Goal: Information Seeking & Learning: Learn about a topic

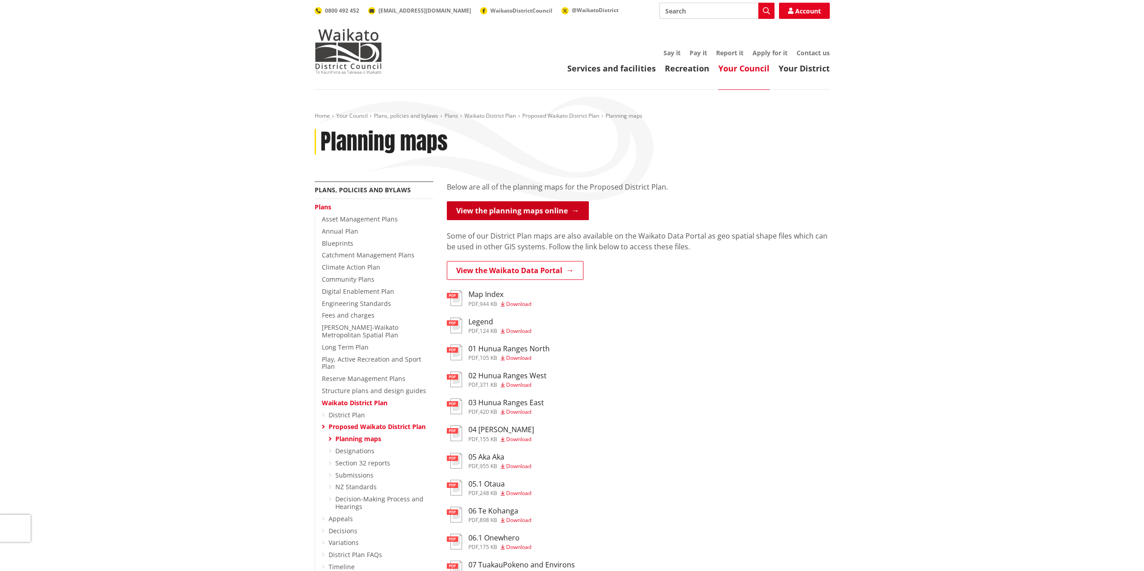
click at [560, 208] on link "View the planning maps online" at bounding box center [518, 210] width 142 height 19
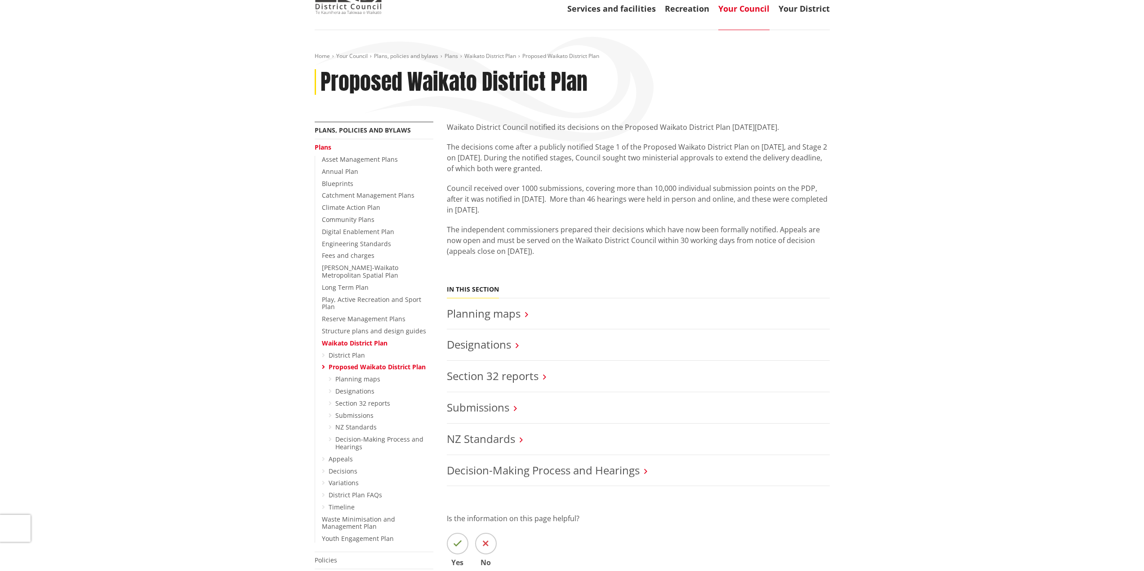
scroll to position [120, 0]
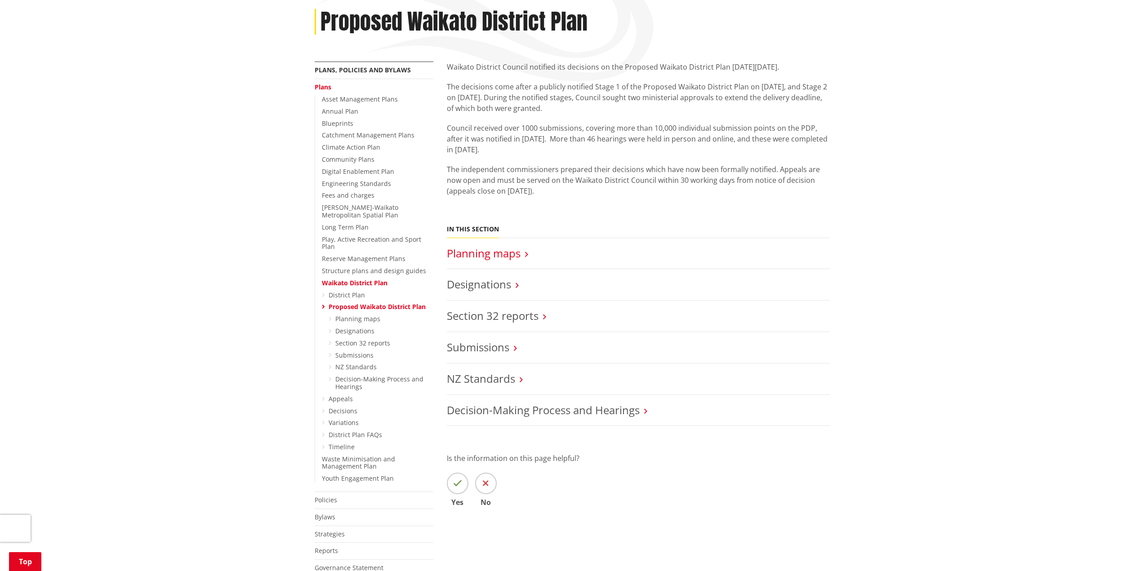
click at [517, 254] on link "Planning maps" at bounding box center [484, 253] width 74 height 15
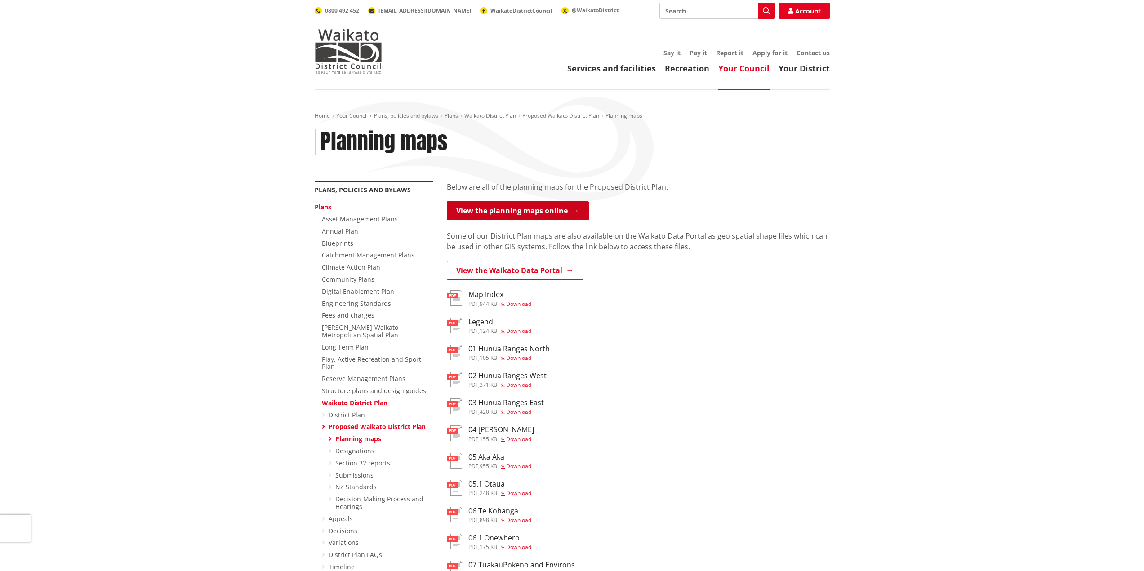
click at [549, 208] on link "View the planning maps online" at bounding box center [518, 210] width 142 height 19
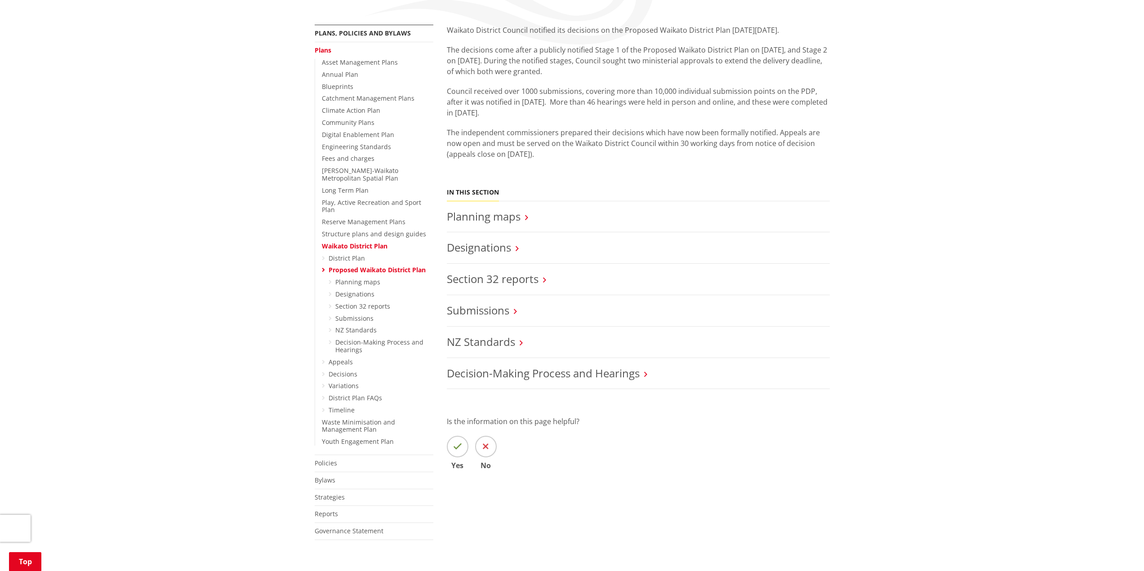
scroll to position [120, 0]
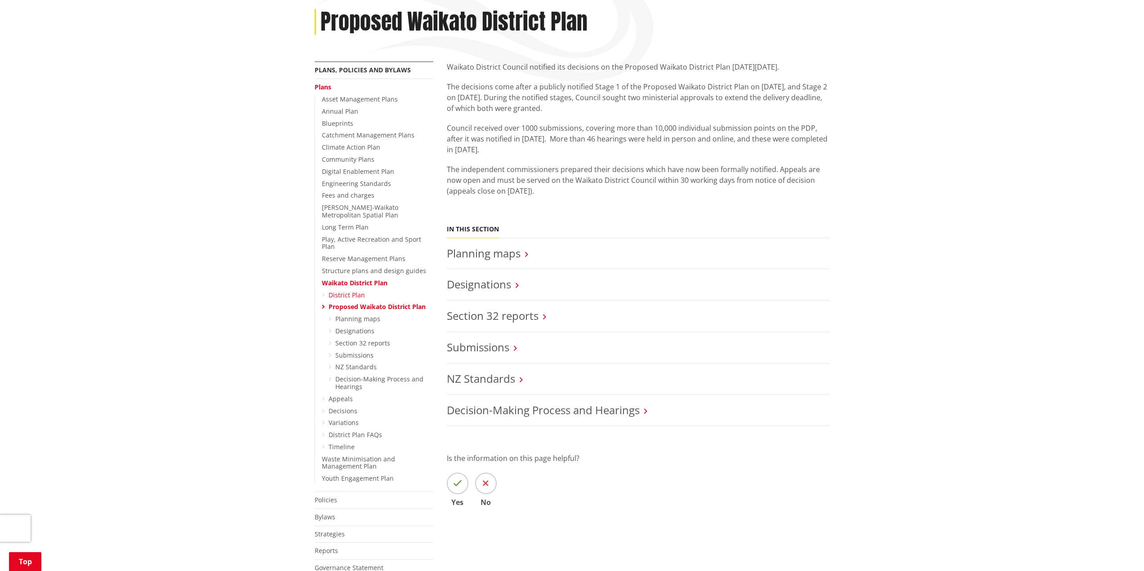
click at [350, 291] on link "District Plan" at bounding box center [346, 295] width 36 height 9
click at [347, 430] on link "District Plan FAQs" at bounding box center [354, 434] width 53 height 9
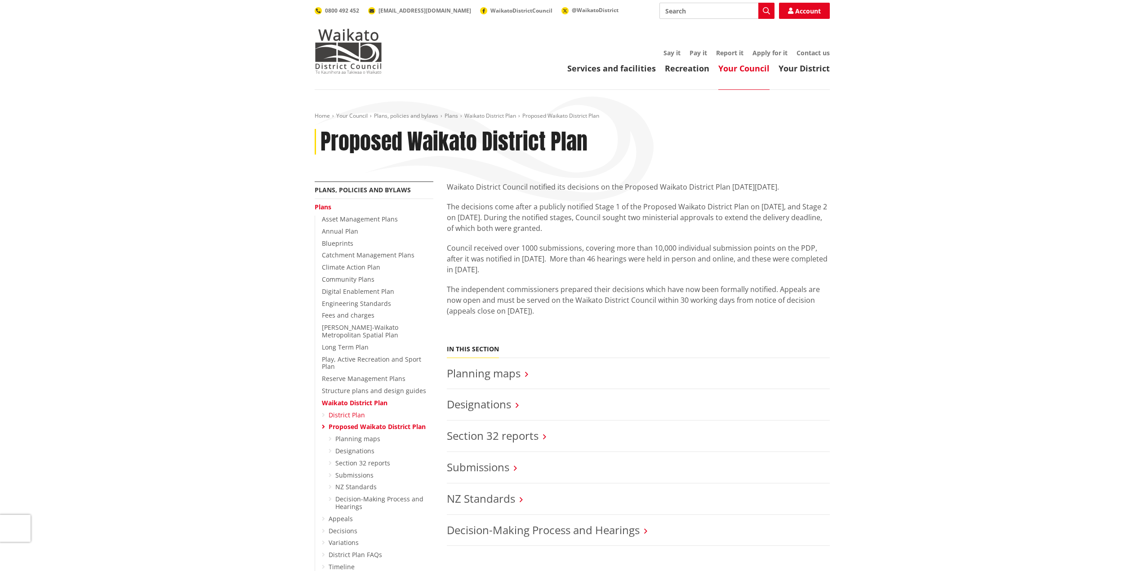
click at [360, 411] on link "District Plan" at bounding box center [346, 415] width 36 height 9
click at [517, 372] on link "Planning maps" at bounding box center [484, 373] width 74 height 15
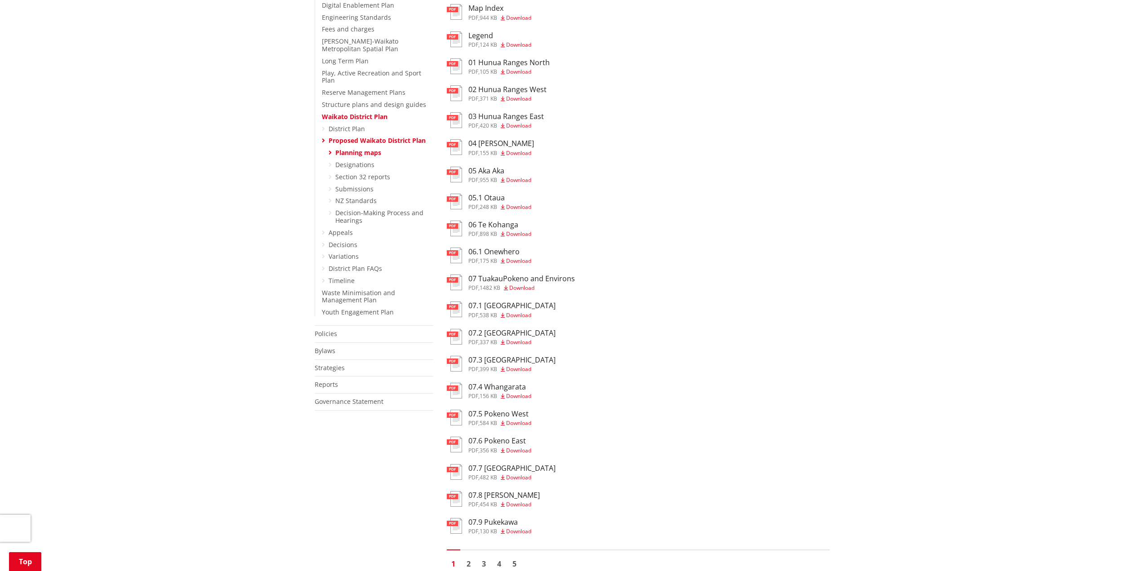
scroll to position [300, 0]
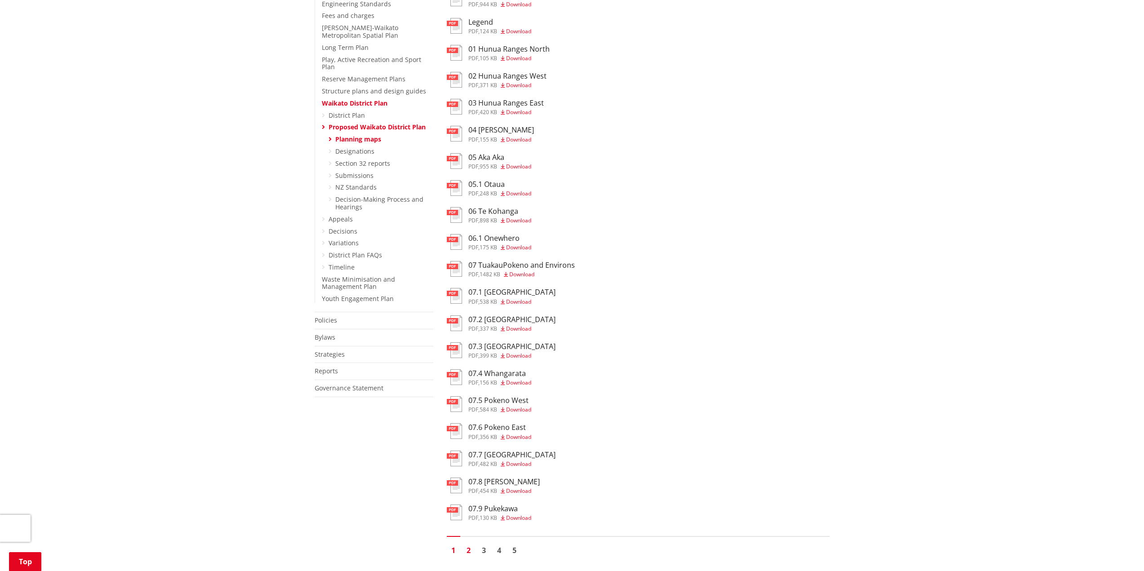
click at [468, 547] on link "2" at bounding box center [468, 550] width 13 height 13
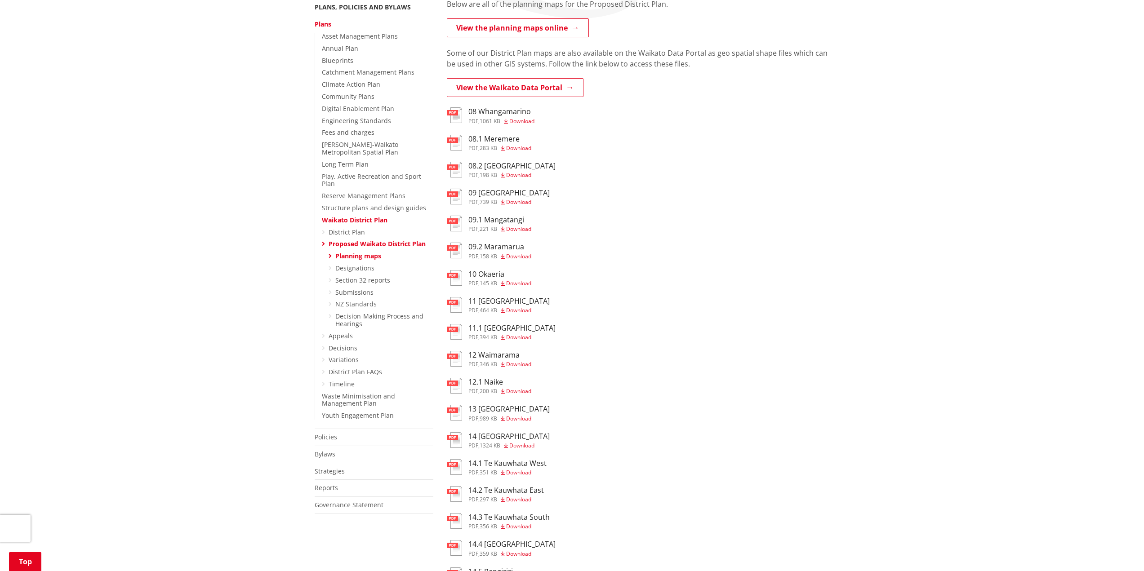
scroll to position [300, 0]
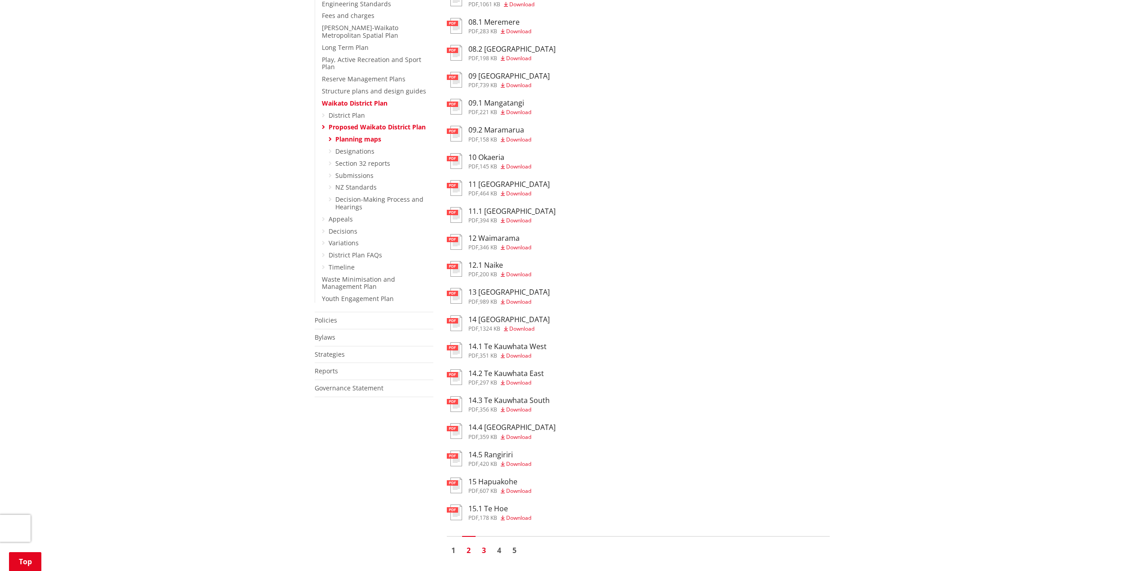
click at [484, 547] on link "3" at bounding box center [483, 550] width 13 height 13
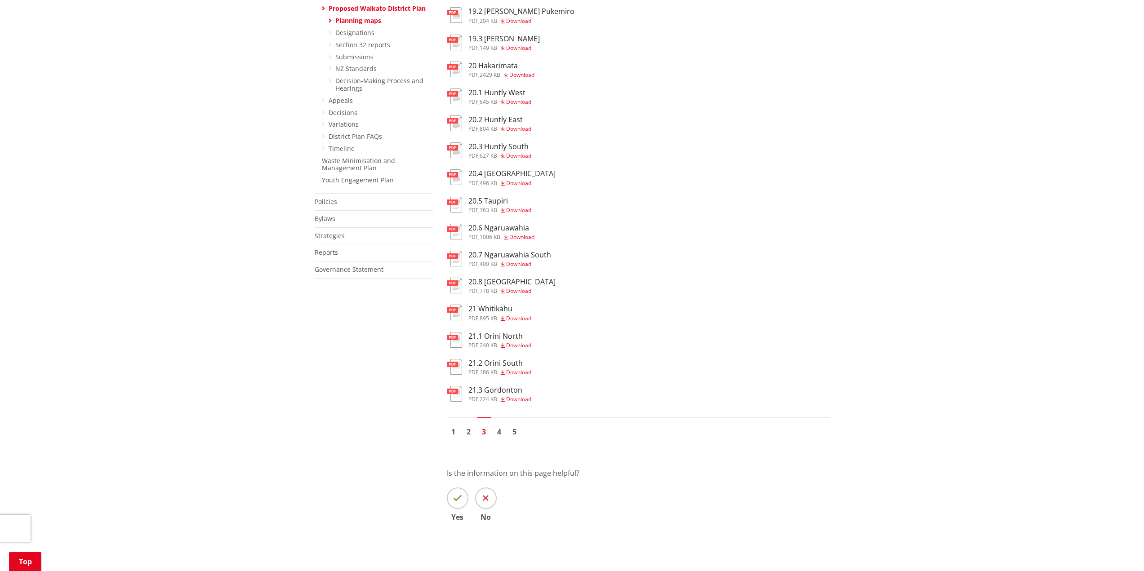
scroll to position [419, 0]
click at [502, 433] on link "4" at bounding box center [498, 430] width 13 height 13
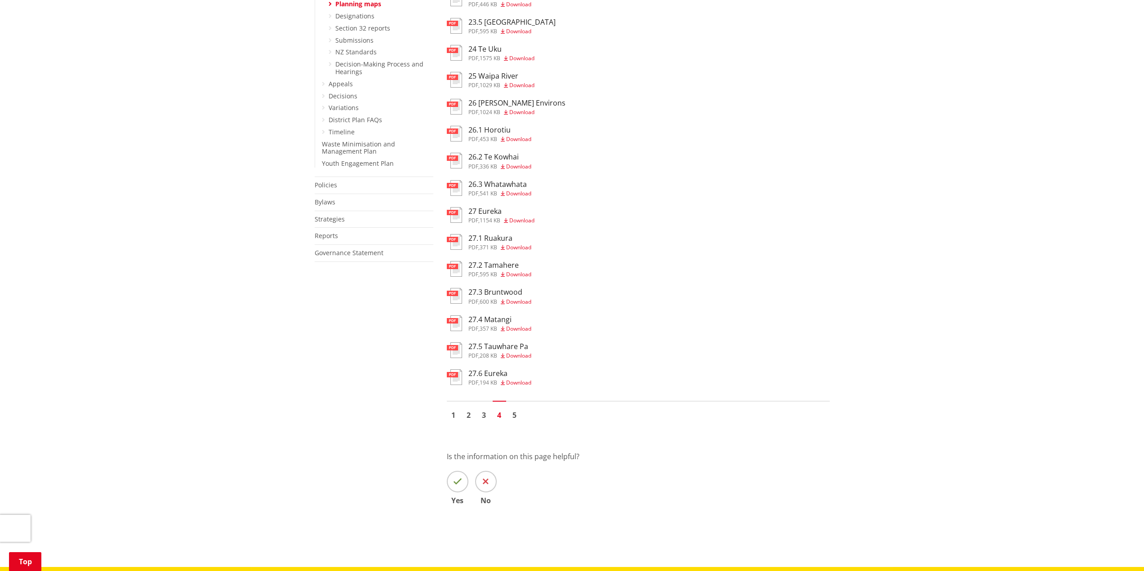
scroll to position [300, 0]
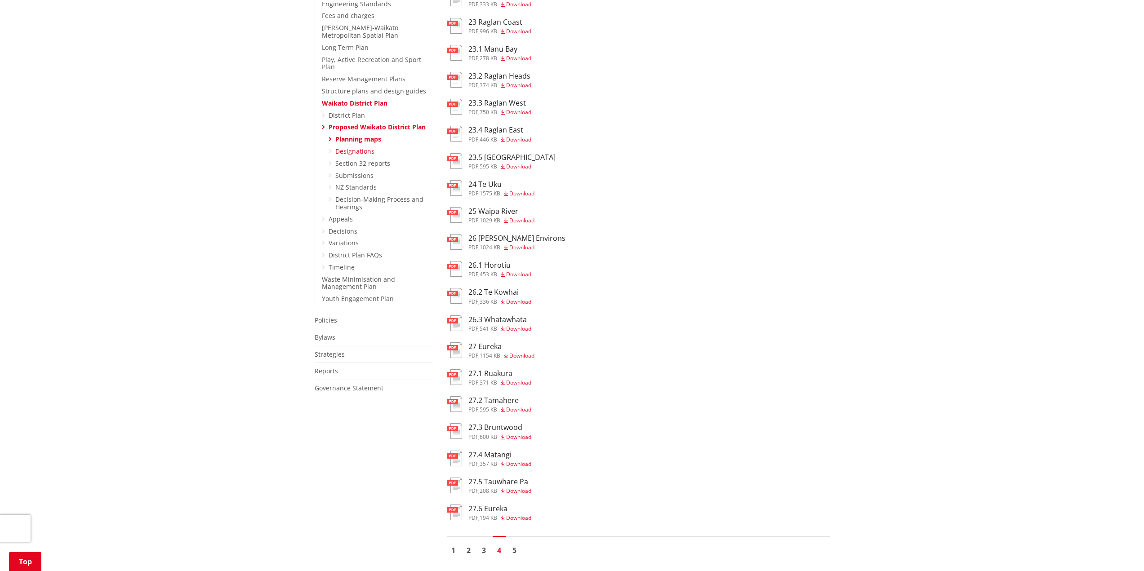
click at [353, 147] on link "Designations" at bounding box center [354, 151] width 39 height 9
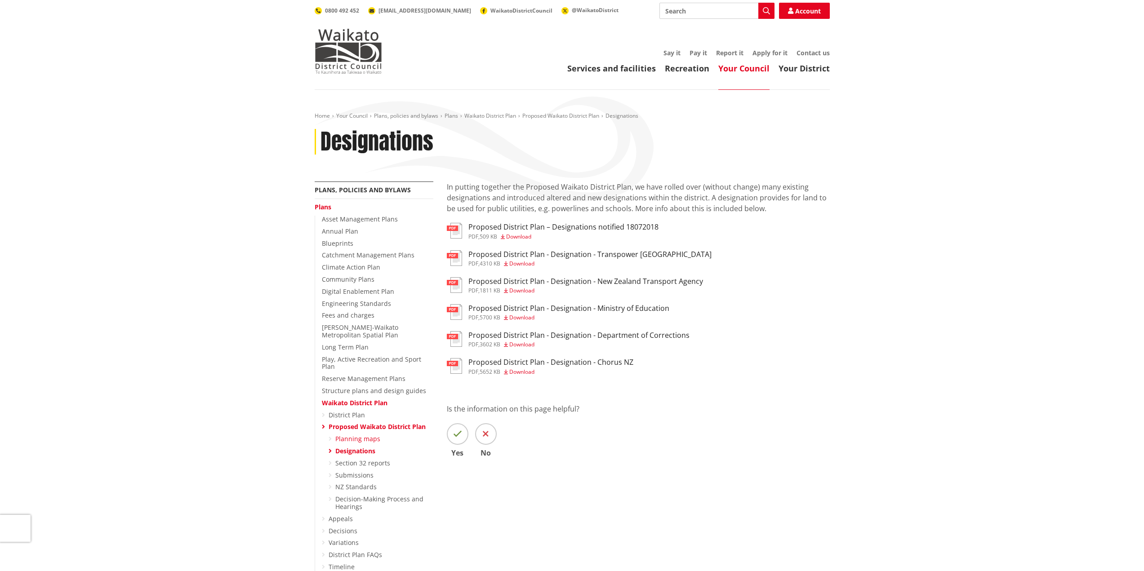
scroll to position [60, 0]
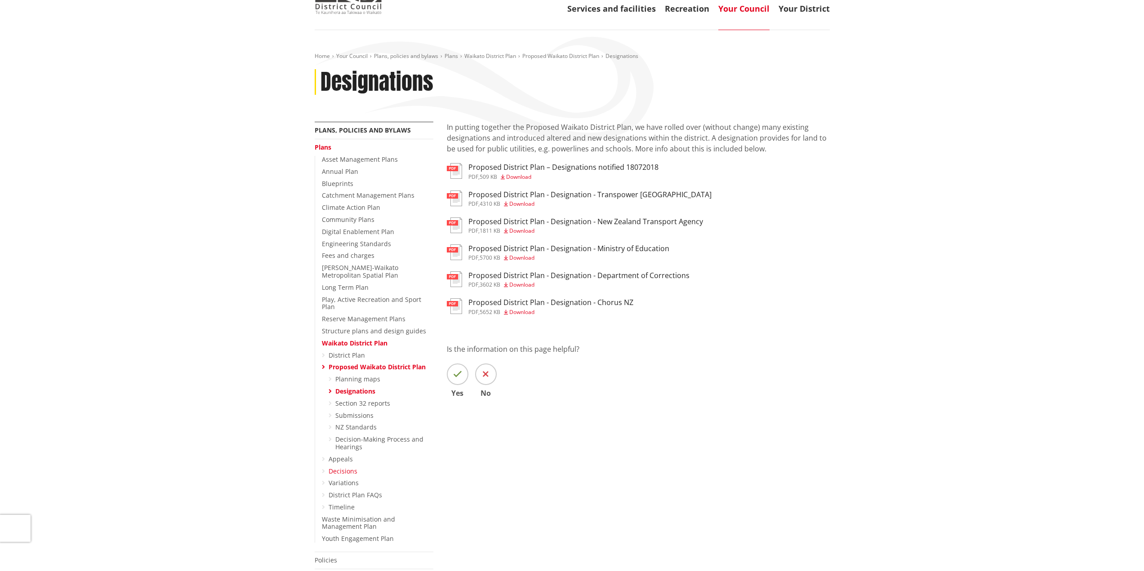
click at [350, 467] on link "Decisions" at bounding box center [342, 471] width 29 height 9
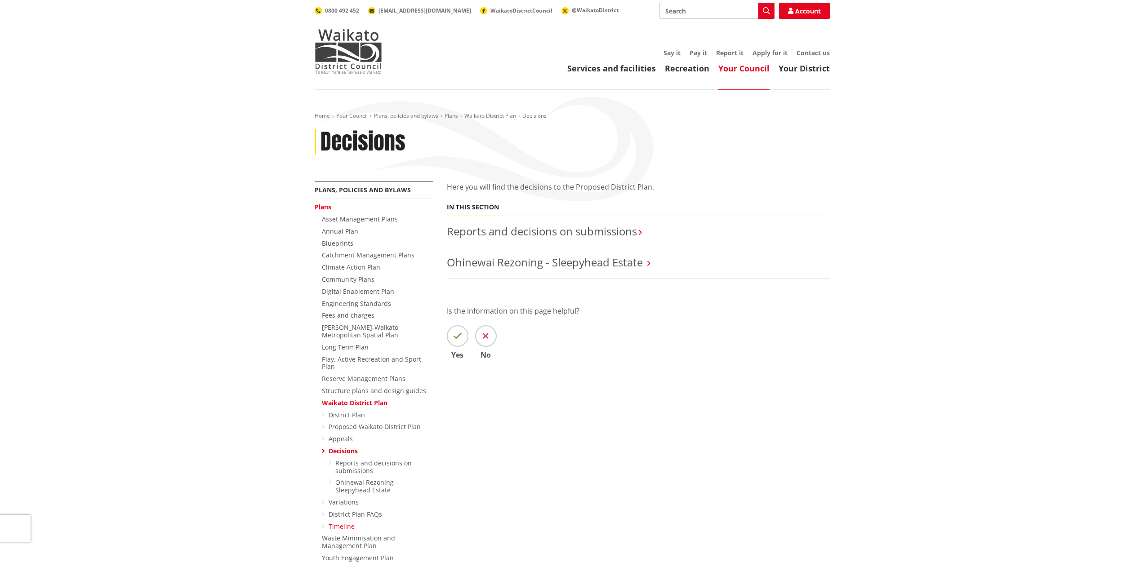
click at [336, 522] on link "Timeline" at bounding box center [341, 526] width 26 height 9
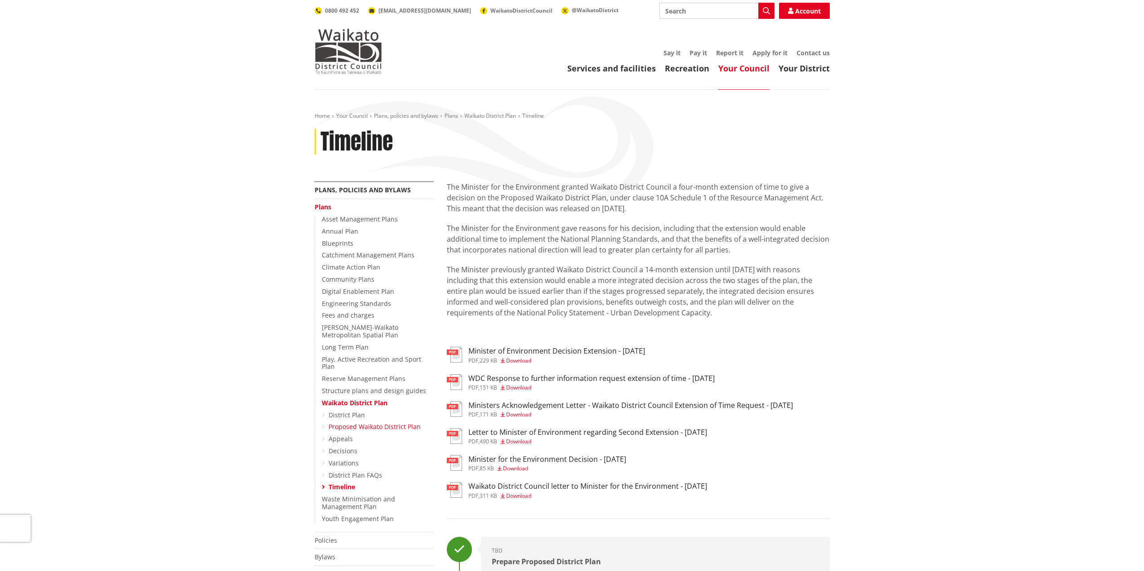
click at [374, 422] on link "Proposed Waikato District Plan" at bounding box center [374, 426] width 92 height 9
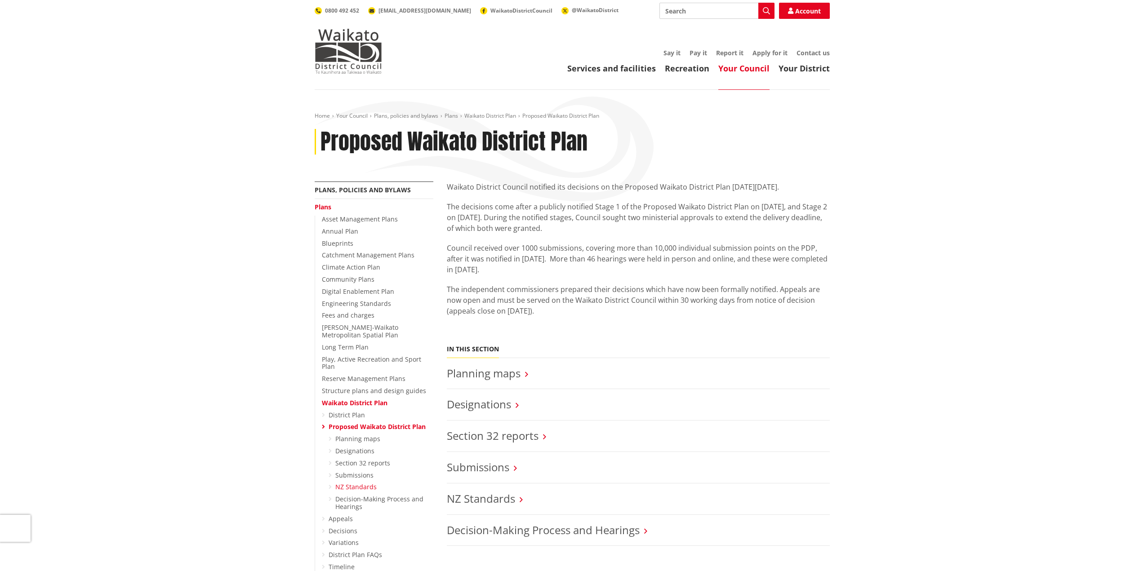
click at [363, 483] on link "NZ Standards" at bounding box center [355, 487] width 41 height 9
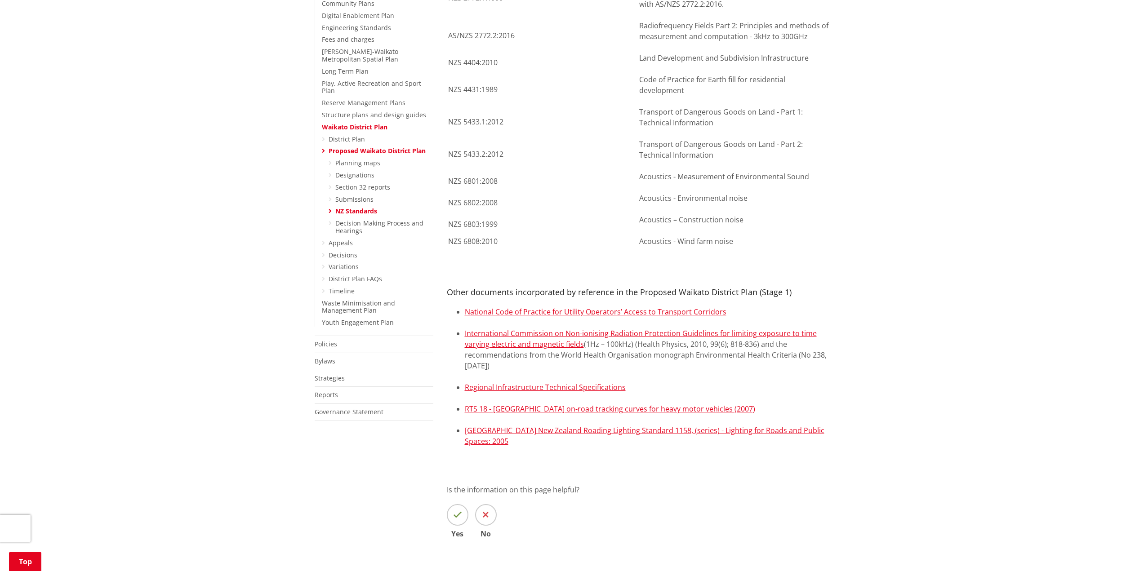
scroll to position [300, 0]
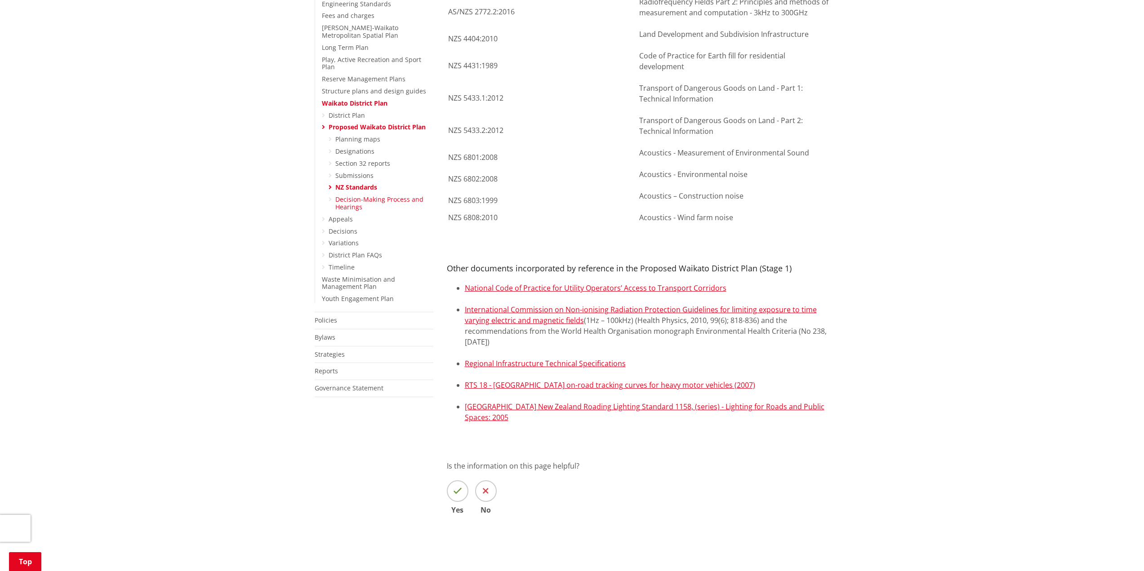
click at [368, 195] on link "Decision-Making Process and Hearings" at bounding box center [379, 203] width 88 height 16
click at [362, 171] on link "Submissions" at bounding box center [354, 175] width 38 height 9
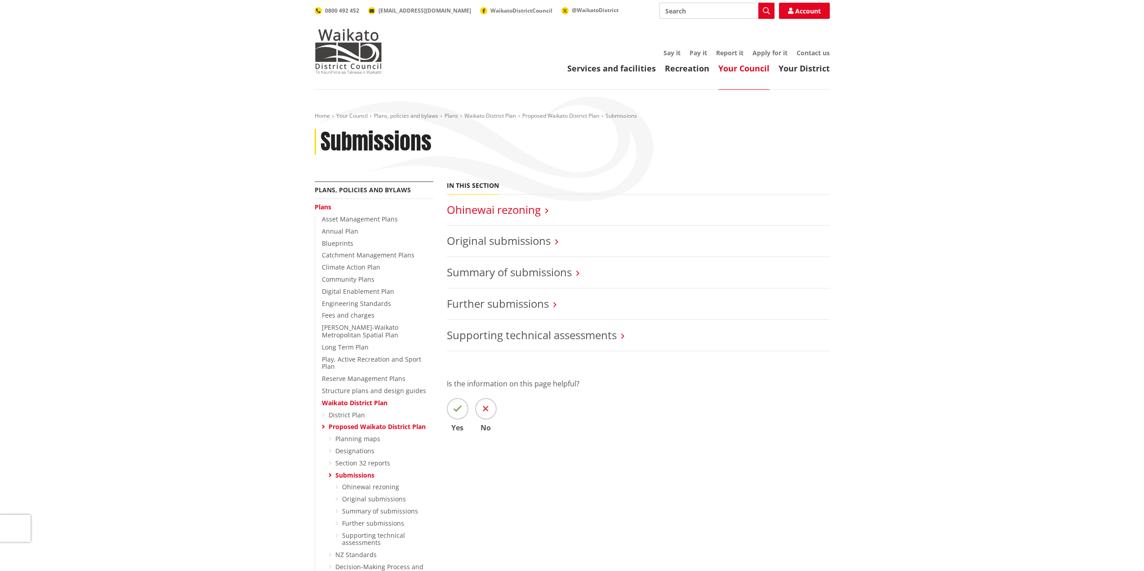
click at [523, 205] on link "Ohinewai rezoning" at bounding box center [494, 209] width 94 height 15
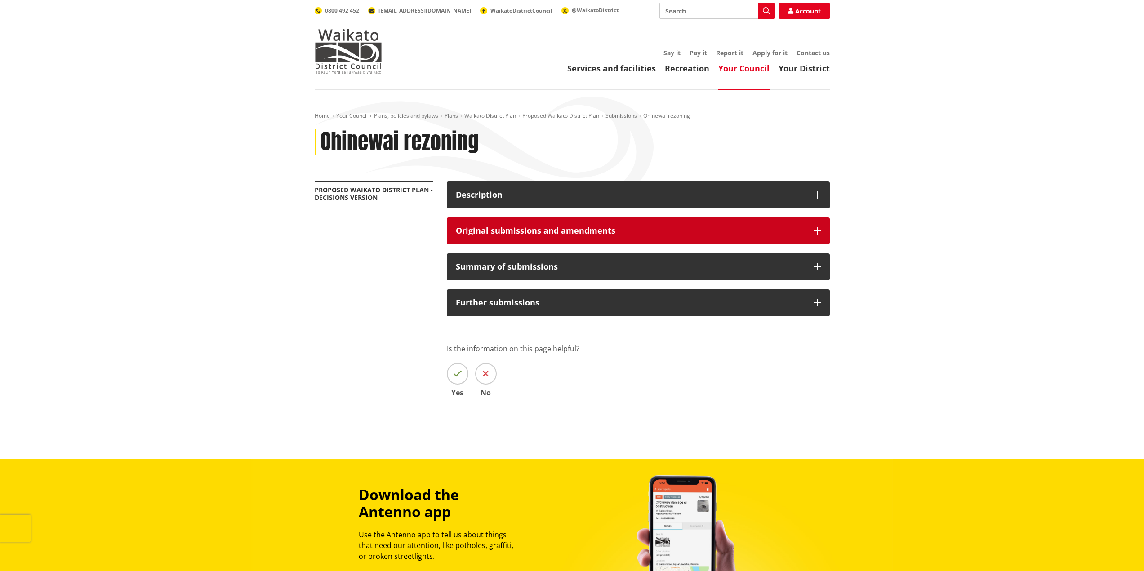
drag, startPoint x: 487, startPoint y: 228, endPoint x: 500, endPoint y: 228, distance: 13.0
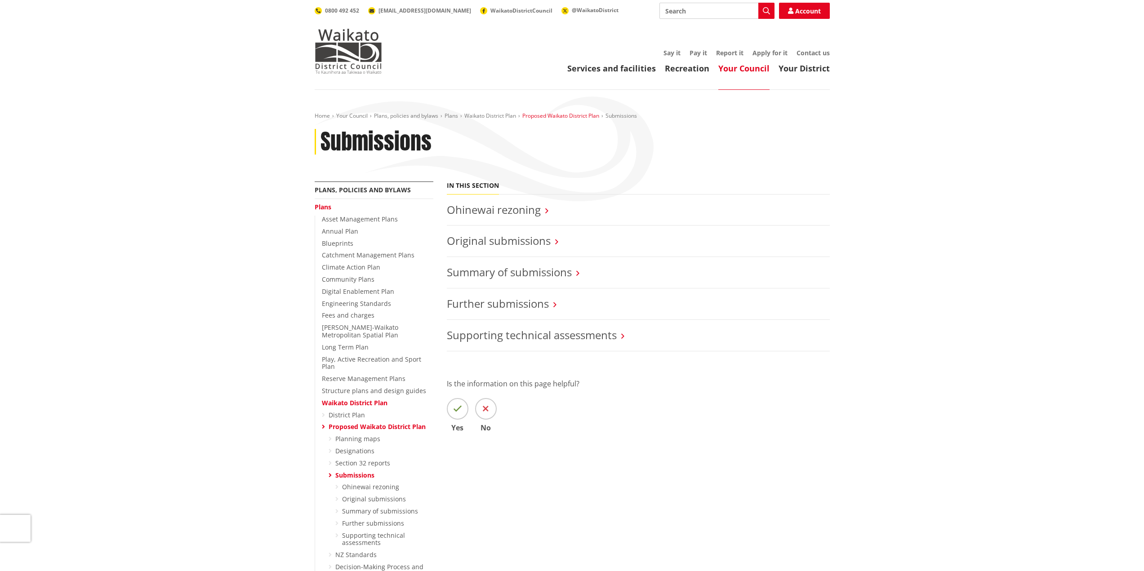
click at [576, 115] on link "Proposed Waikato District Plan" at bounding box center [560, 116] width 77 height 8
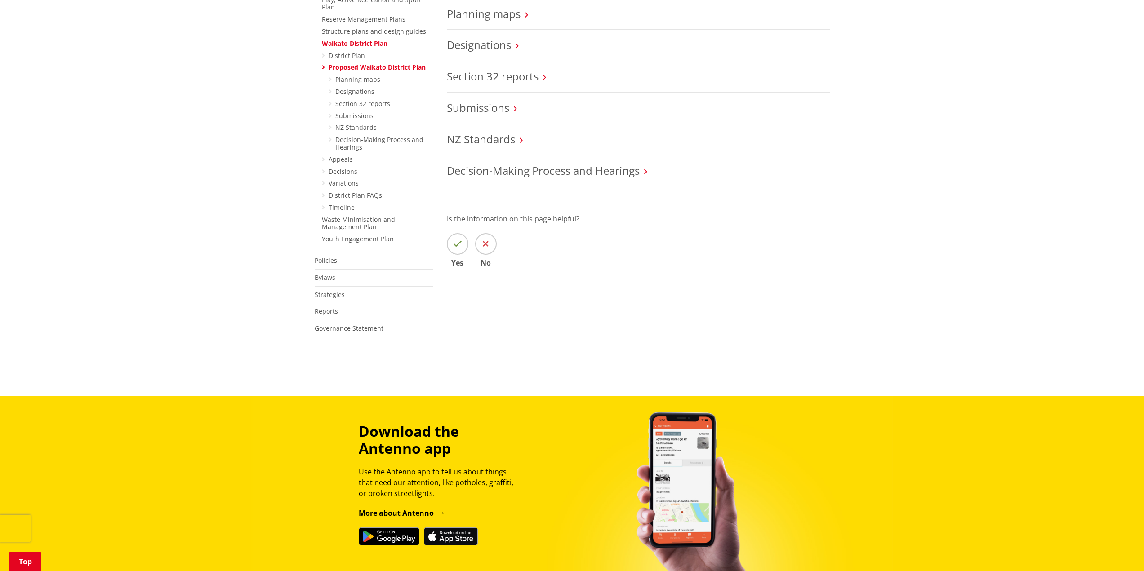
scroll to position [120, 0]
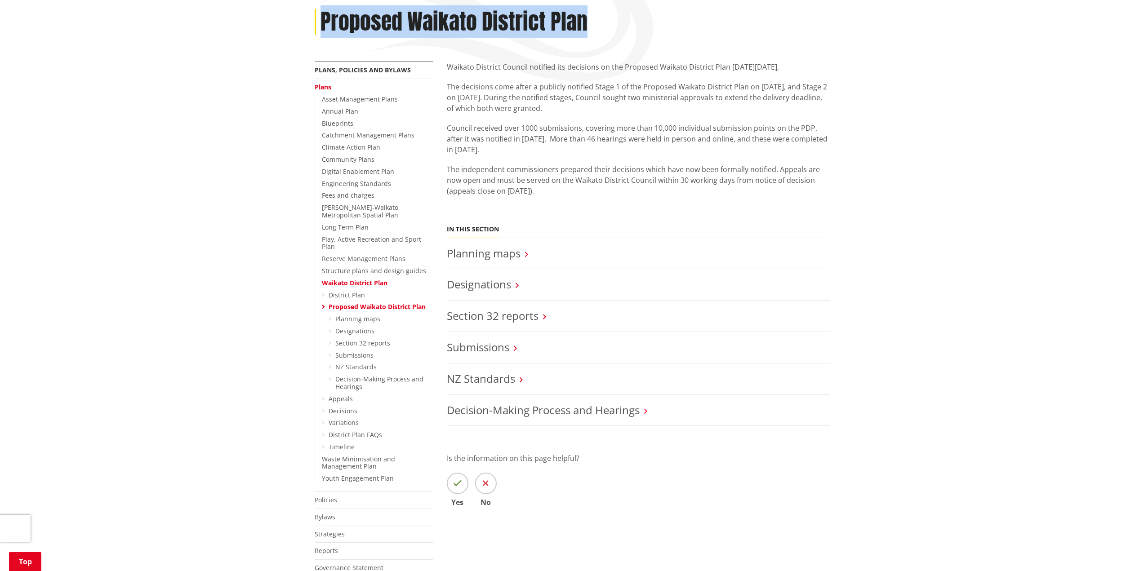
drag, startPoint x: 596, startPoint y: 13, endPoint x: 279, endPoint y: 34, distance: 317.0
click at [279, 34] on div "Home Your Council Plans, policies and bylaws Plans Waikato District Plan Propos…" at bounding box center [572, 302] width 1144 height 665
copy h1 "Proposed Waikato District Plan"
click at [503, 315] on link "Section 32 reports" at bounding box center [493, 315] width 92 height 15
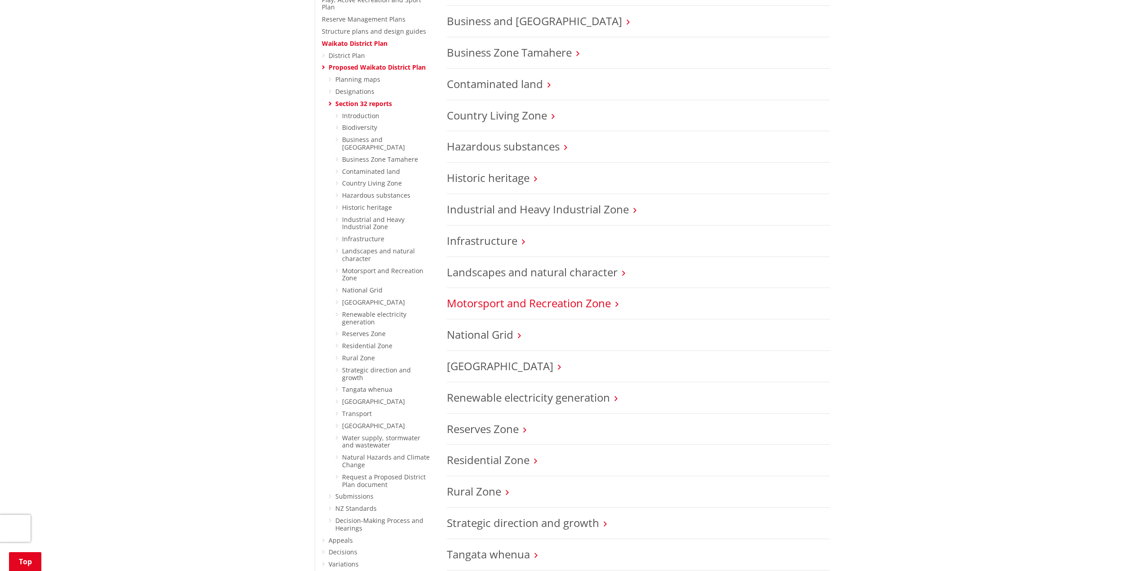
scroll to position [419, 0]
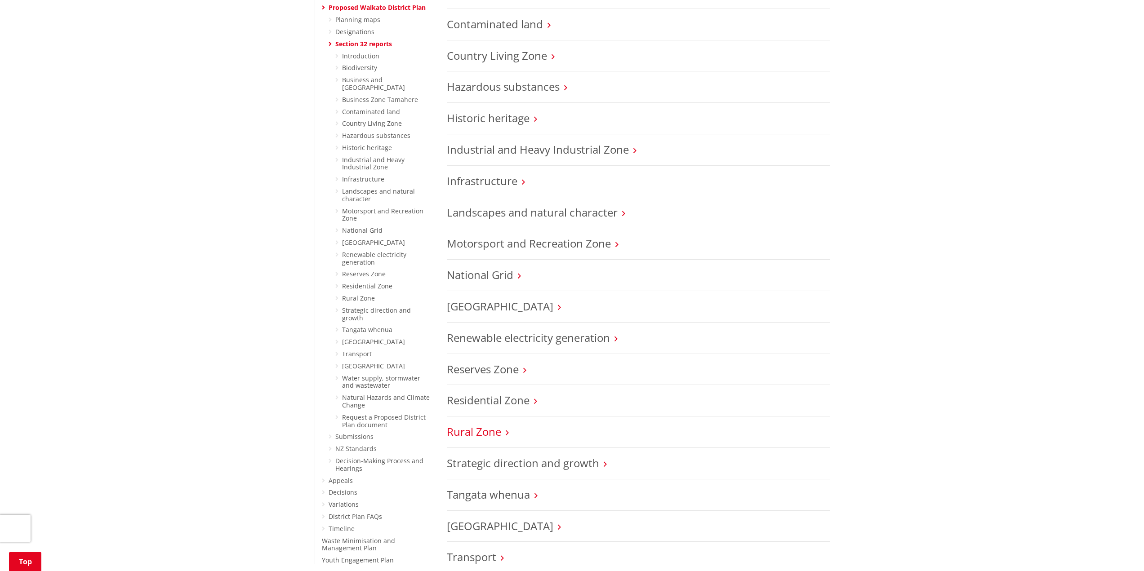
click at [483, 424] on link "Rural Zone" at bounding box center [474, 431] width 54 height 15
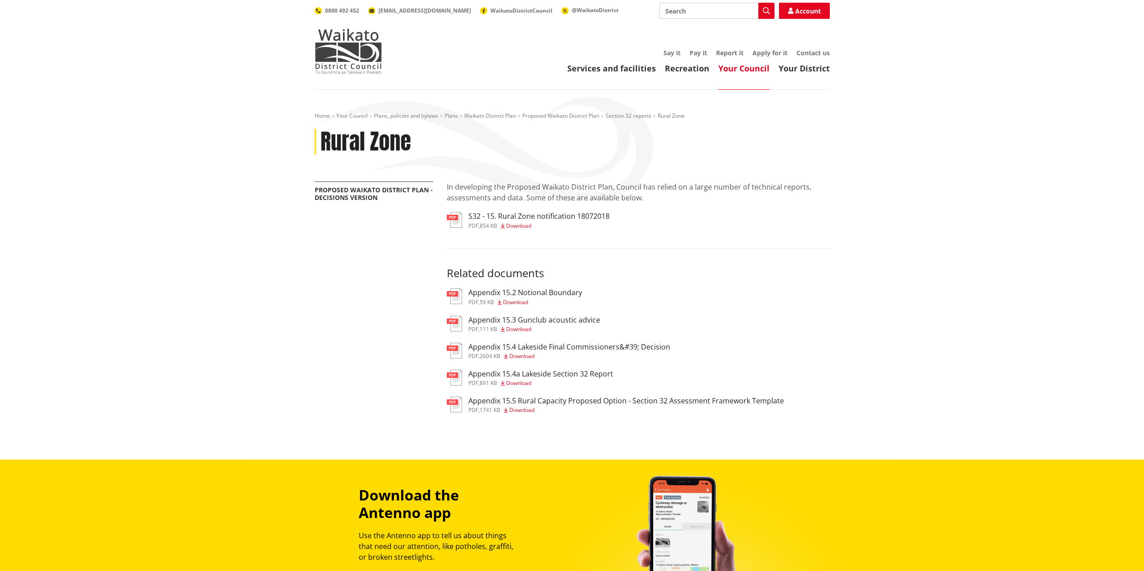
click at [529, 214] on h3 "S32 - 15. Rural Zone notification 18072018" at bounding box center [538, 216] width 141 height 9
drag, startPoint x: 0, startPoint y: 0, endPoint x: 468, endPoint y: 269, distance: 539.4
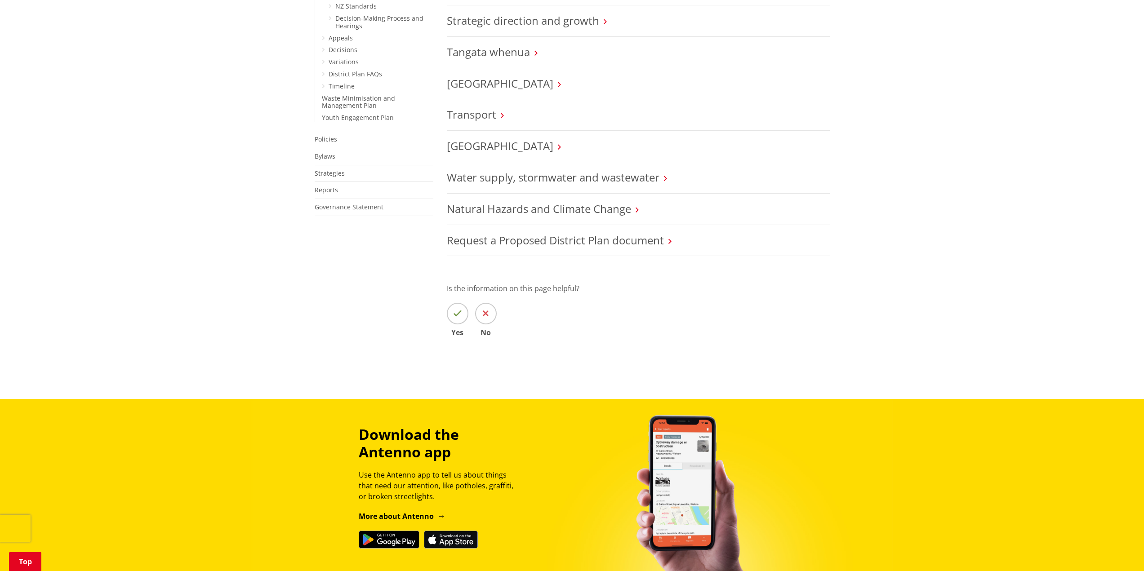
scroll to position [899, 0]
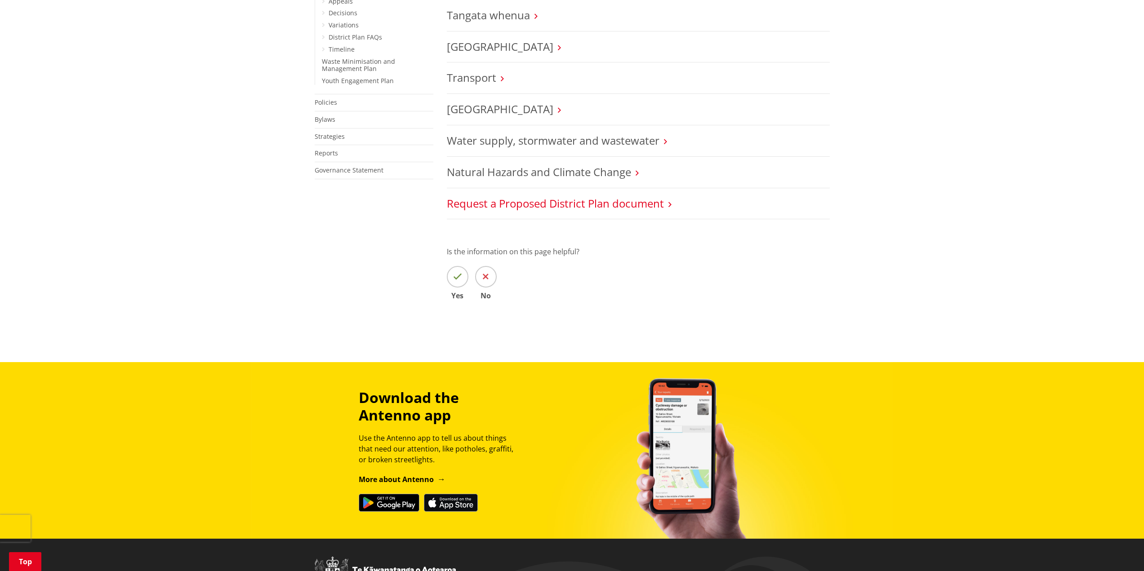
click at [609, 198] on link "Request a Proposed District Plan document" at bounding box center [555, 203] width 217 height 15
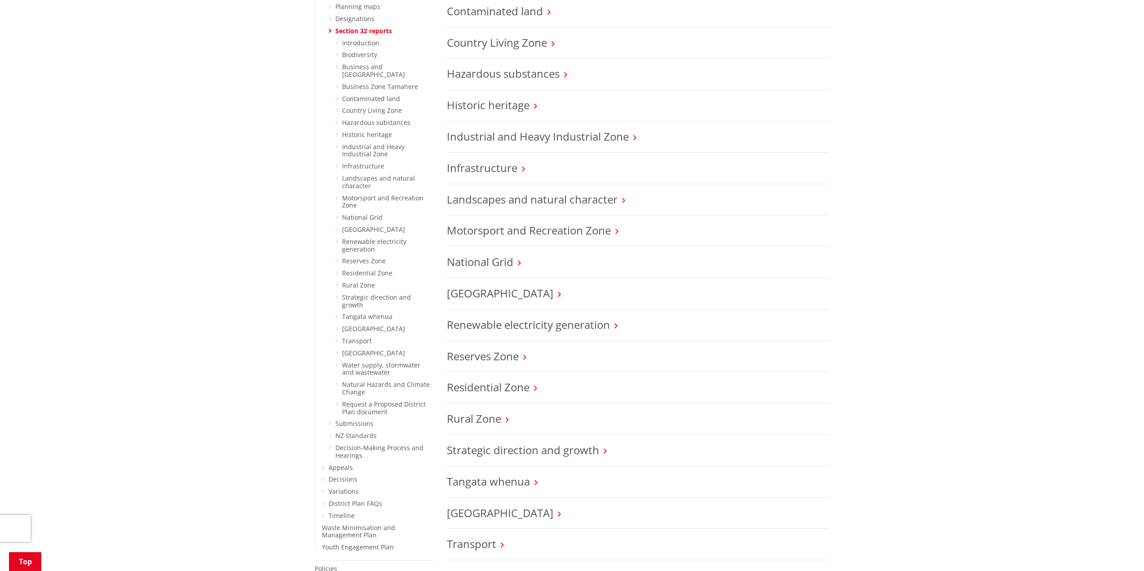
scroll to position [419, 0]
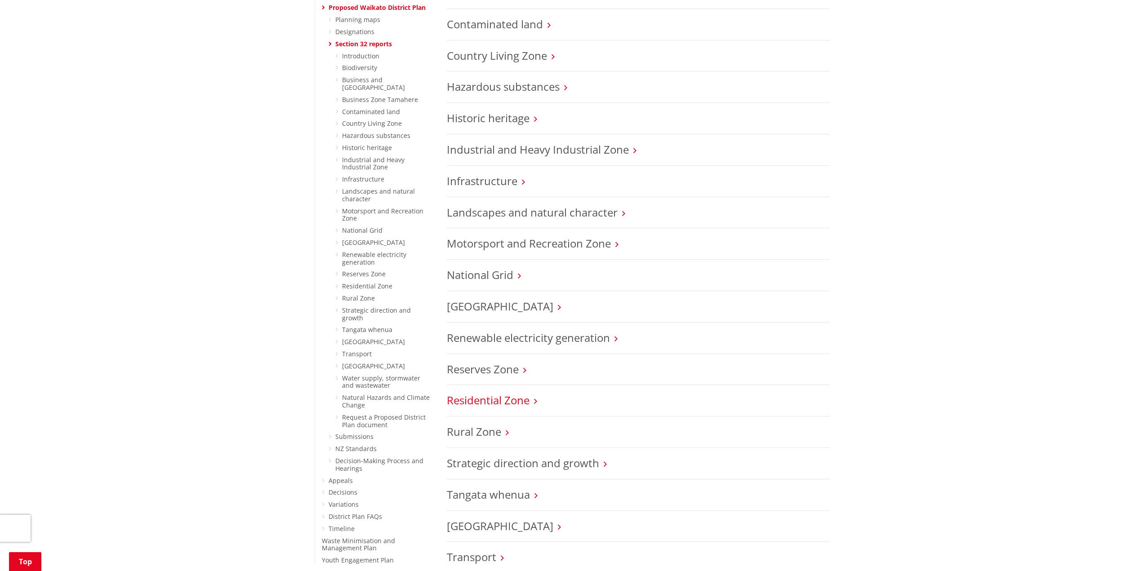
click at [523, 398] on link "Residential Zone" at bounding box center [488, 400] width 83 height 15
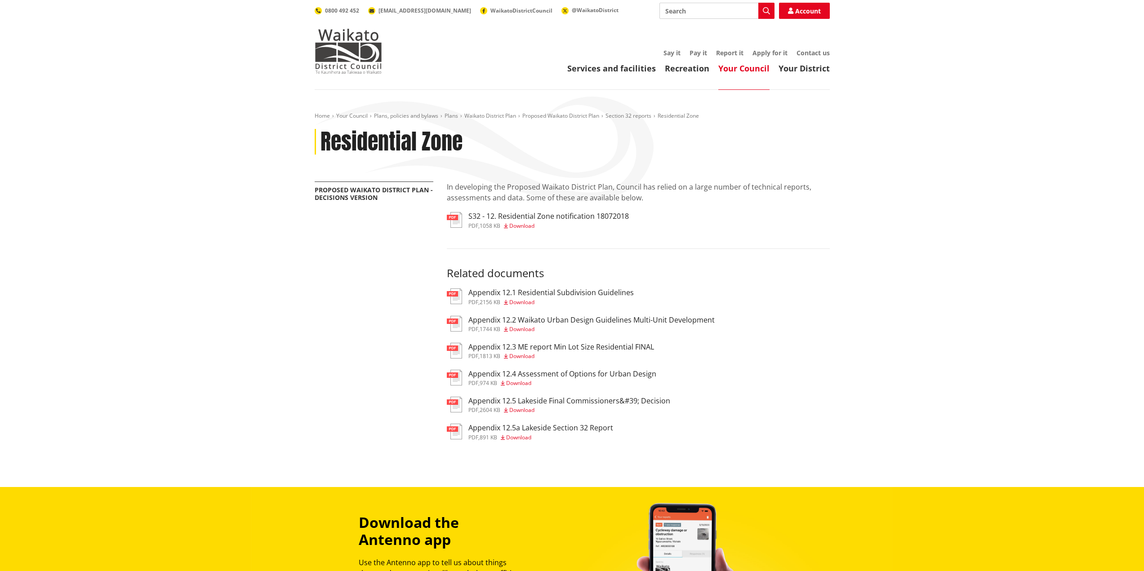
click at [530, 219] on h3 "S32 - 12. Residential Zone notification 18072018" at bounding box center [548, 216] width 160 height 9
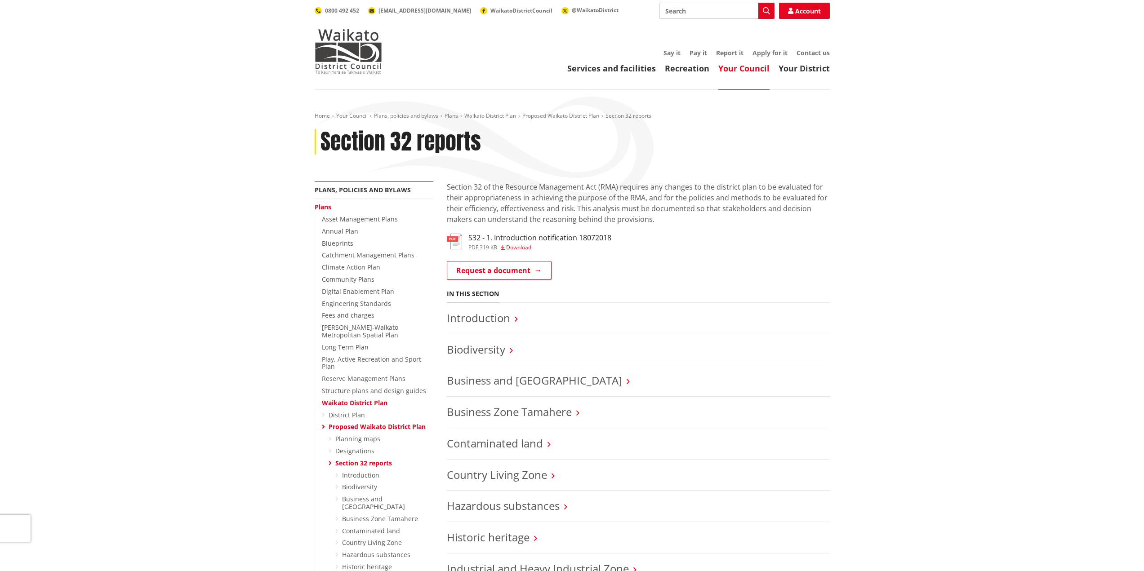
scroll to position [419, 0]
